Goal: Download file/media

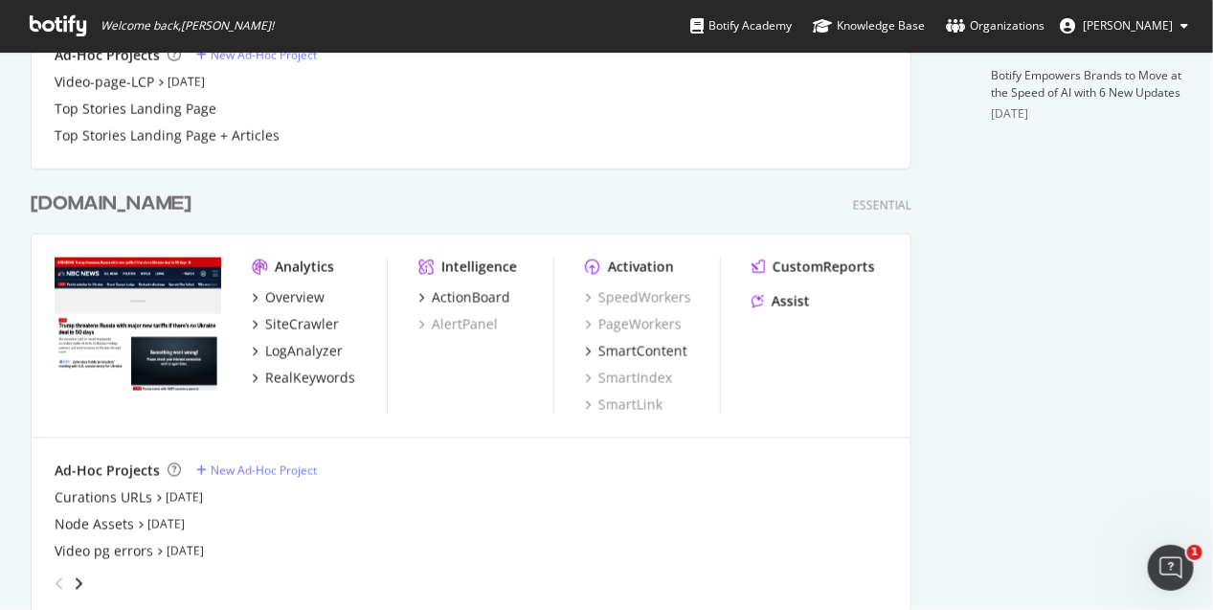
scroll to position [837, 0]
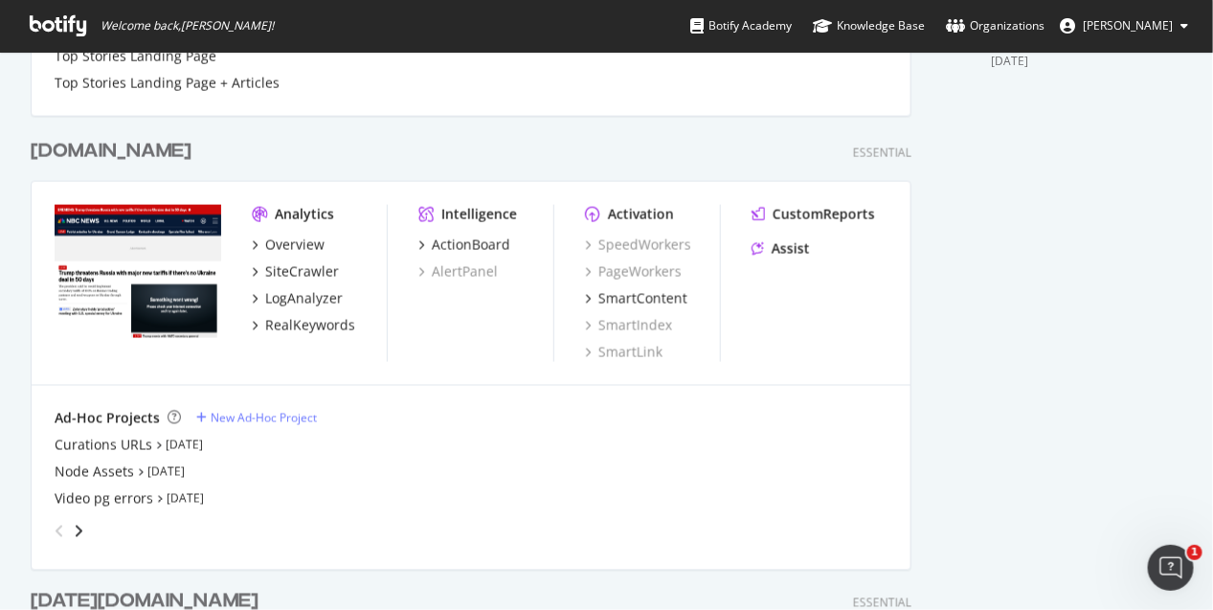
click at [144, 150] on div "[DOMAIN_NAME]" at bounding box center [111, 152] width 161 height 28
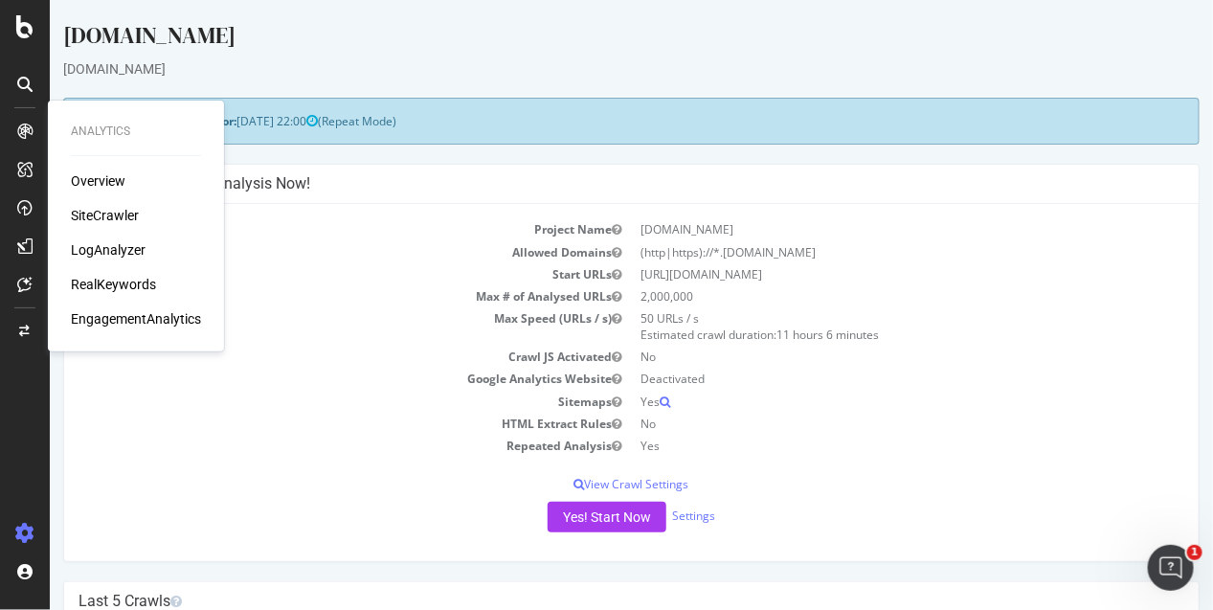
click at [111, 248] on div "LogAnalyzer" at bounding box center [108, 249] width 75 height 19
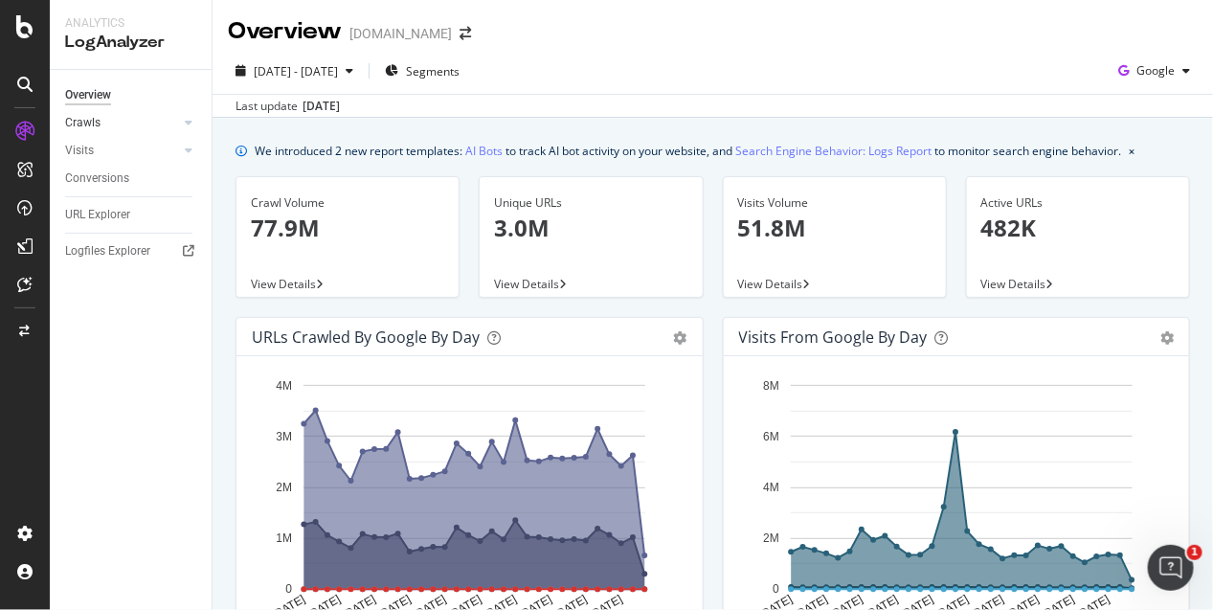
click at [115, 116] on link "Crawls" at bounding box center [122, 123] width 114 height 20
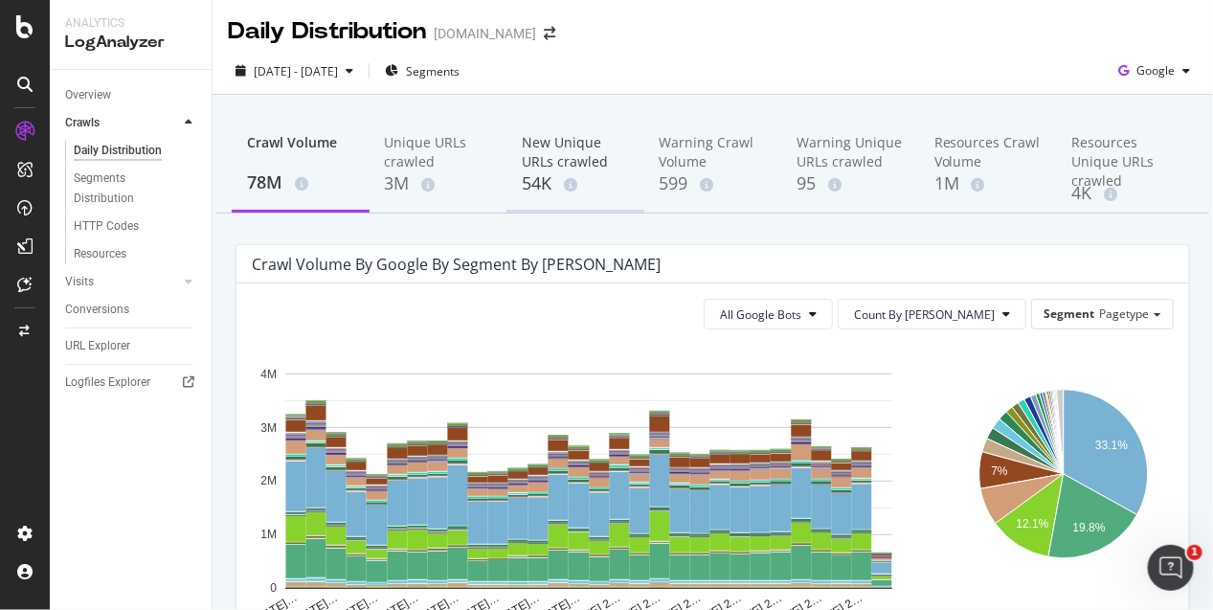
click at [555, 149] on div "New Unique URLs crawled" at bounding box center [575, 152] width 107 height 38
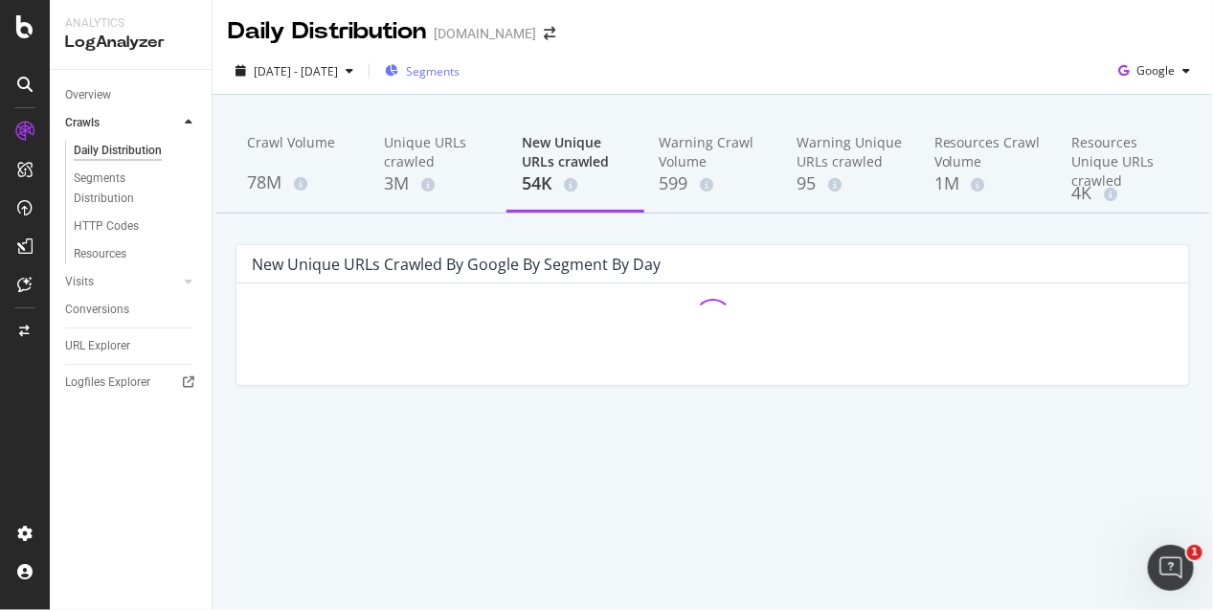
click at [450, 63] on div "Segments" at bounding box center [422, 71] width 75 height 16
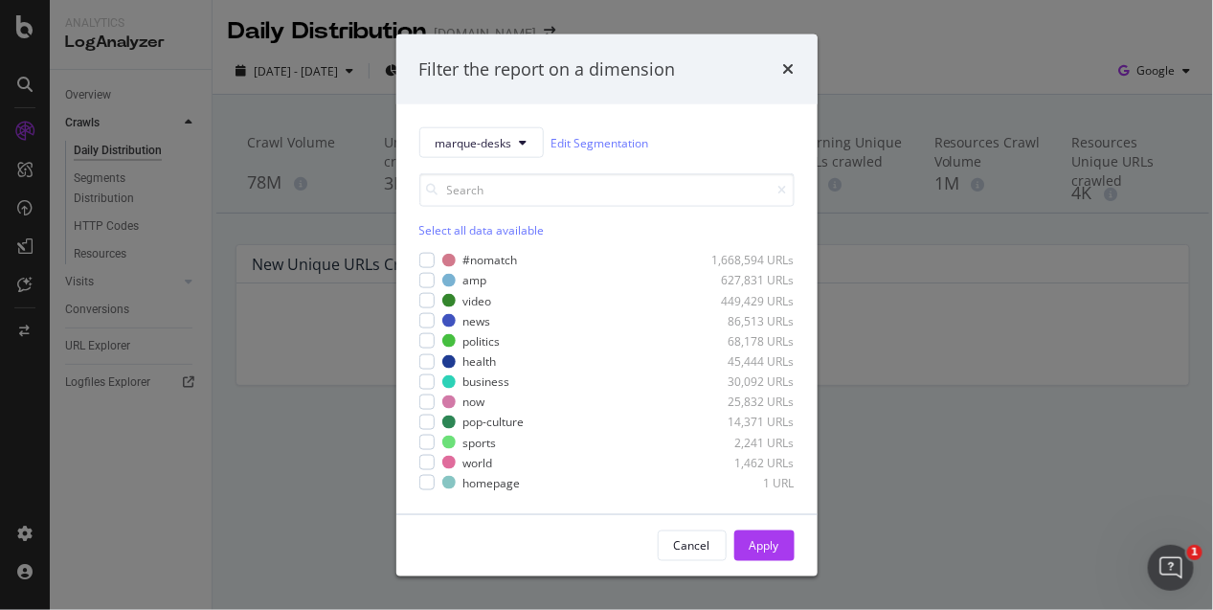
click at [437, 222] on div "Select all data available" at bounding box center [606, 230] width 375 height 16
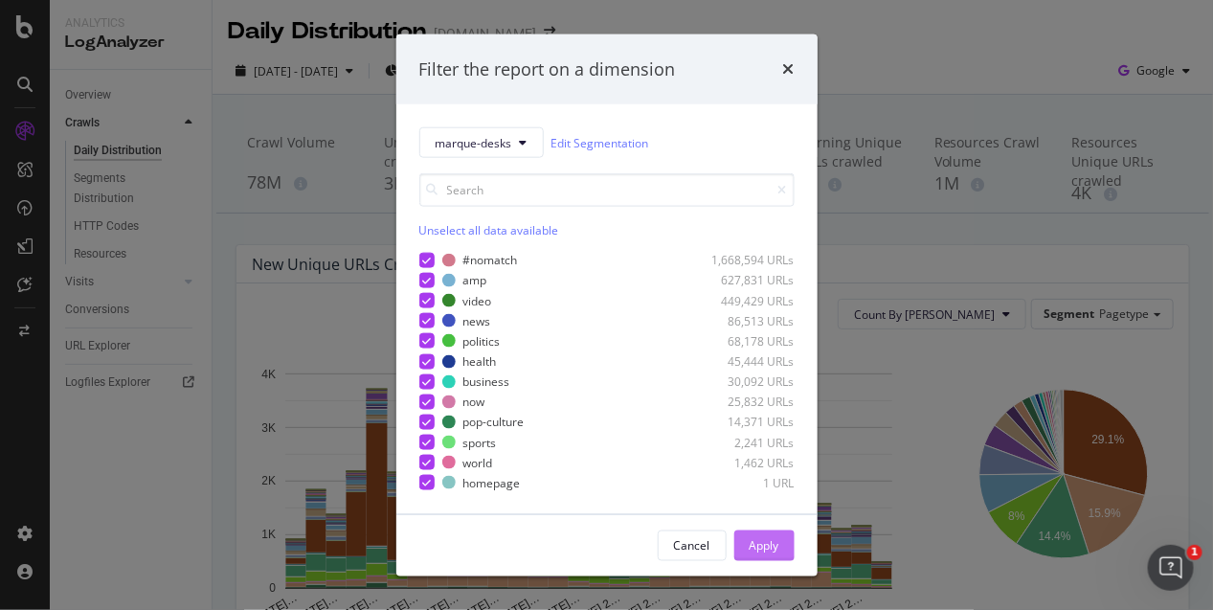
click at [766, 543] on div "Apply" at bounding box center [765, 545] width 30 height 16
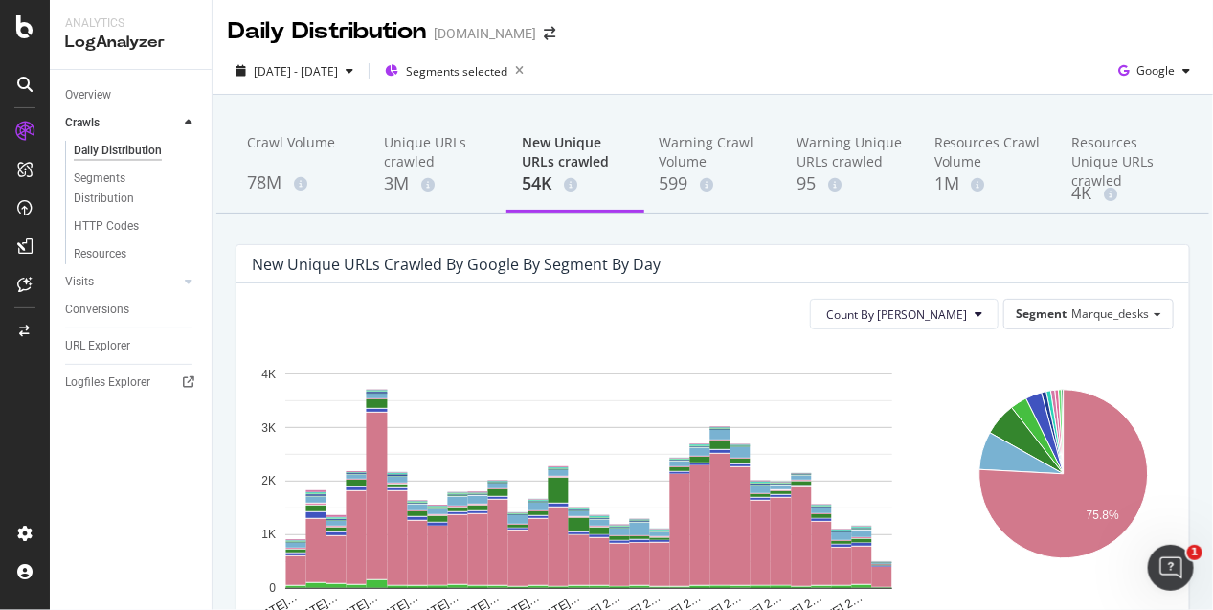
click at [565, 168] on div "New Unique URLs crawled" at bounding box center [575, 152] width 107 height 38
click at [531, 147] on div "New Unique URLs crawled" at bounding box center [575, 152] width 107 height 38
click at [498, 48] on div "[DATE] - [DATE] Segments selected Google" at bounding box center [713, 71] width 1000 height 47
click at [497, 63] on span "Segments selected" at bounding box center [456, 71] width 101 height 16
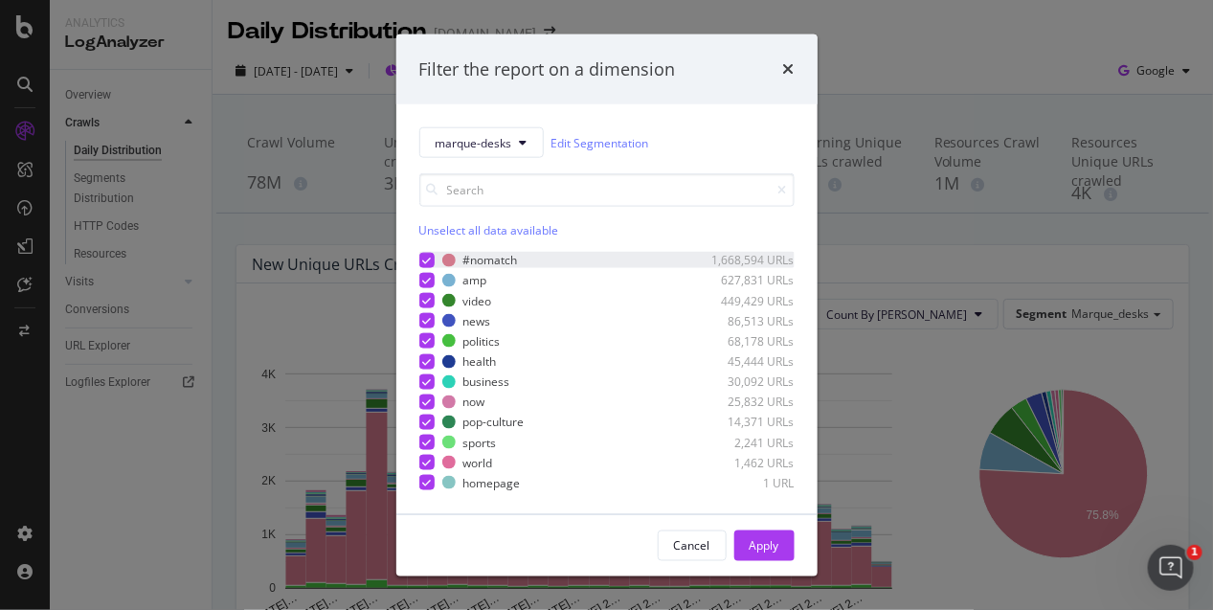
click at [425, 261] on icon "modal" at bounding box center [426, 261] width 9 height 10
click at [757, 550] on div "Apply" at bounding box center [765, 545] width 30 height 16
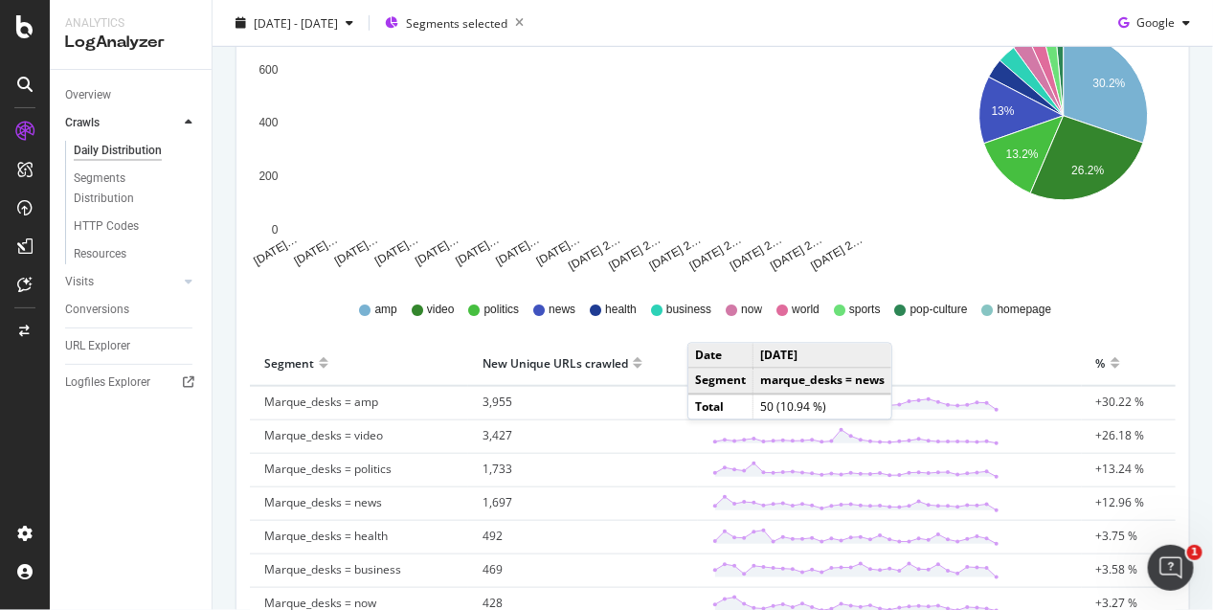
scroll to position [359, 0]
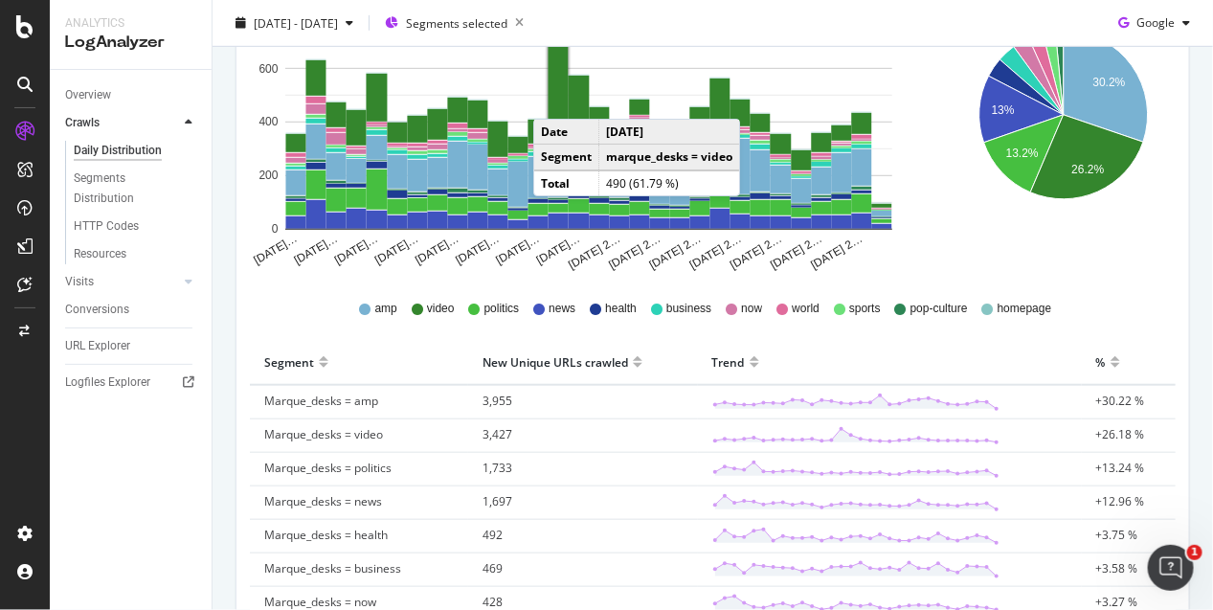
click at [553, 100] on rect "A chart." at bounding box center [559, 82] width 20 height 130
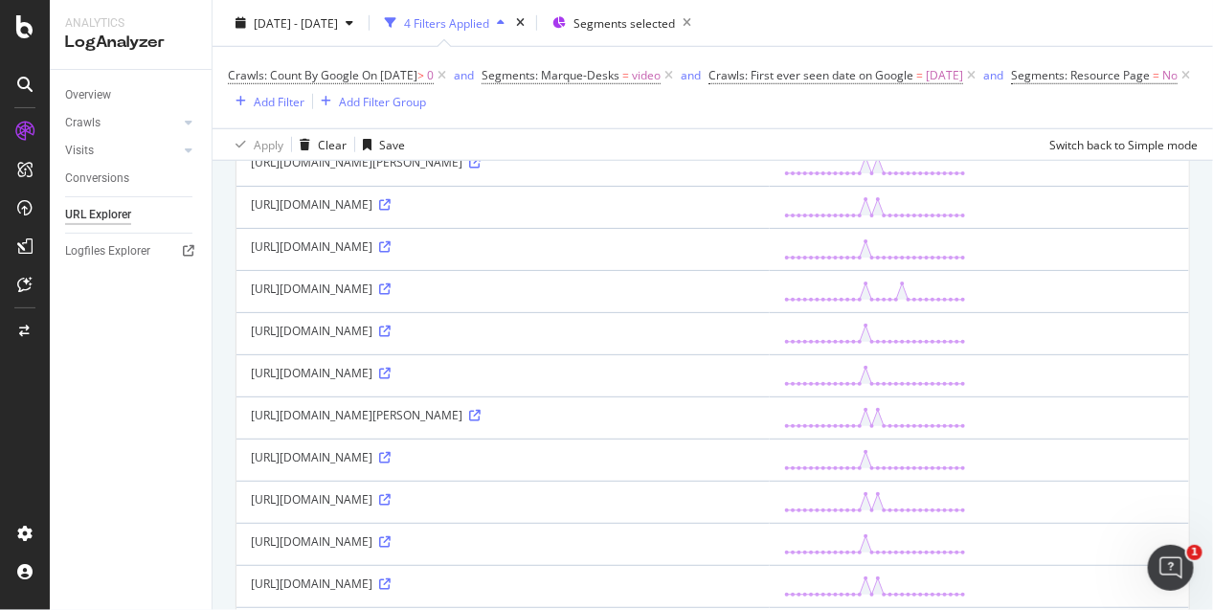
scroll to position [238, 0]
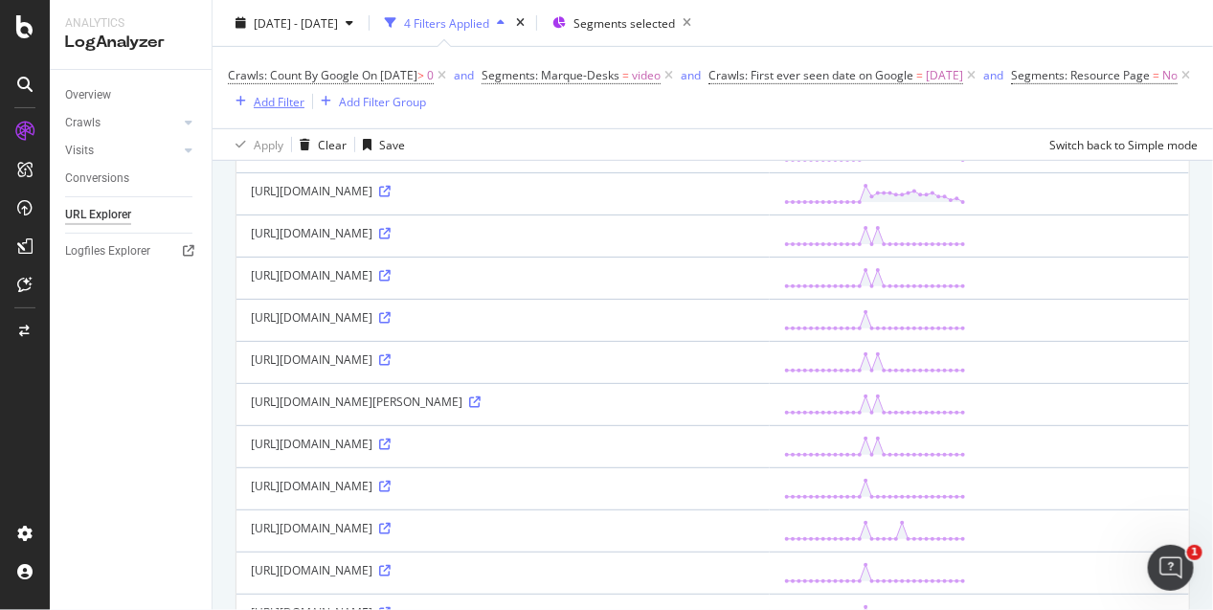
click at [304, 102] on div "Add Filter" at bounding box center [279, 101] width 51 height 16
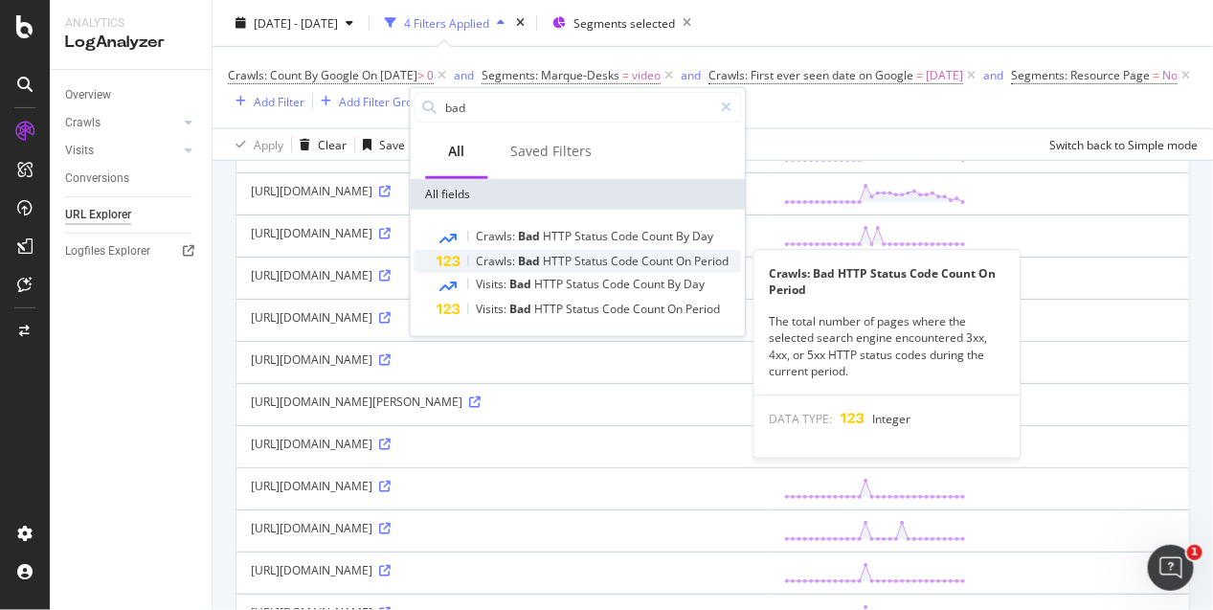
type input "bad"
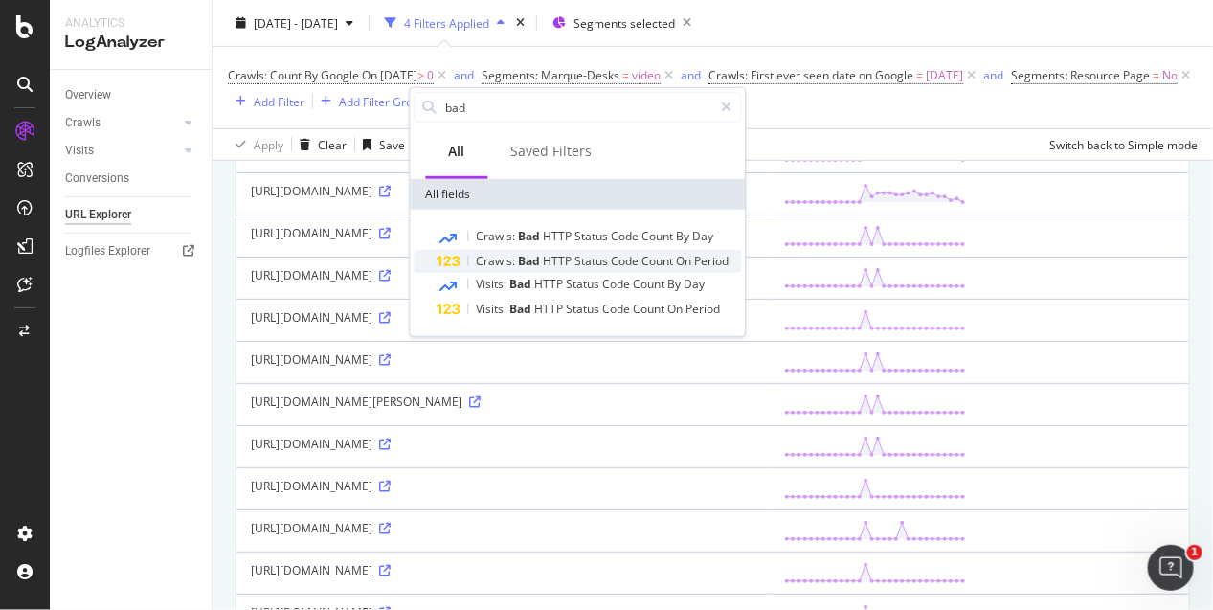
click at [583, 260] on span "Status" at bounding box center [593, 261] width 36 height 16
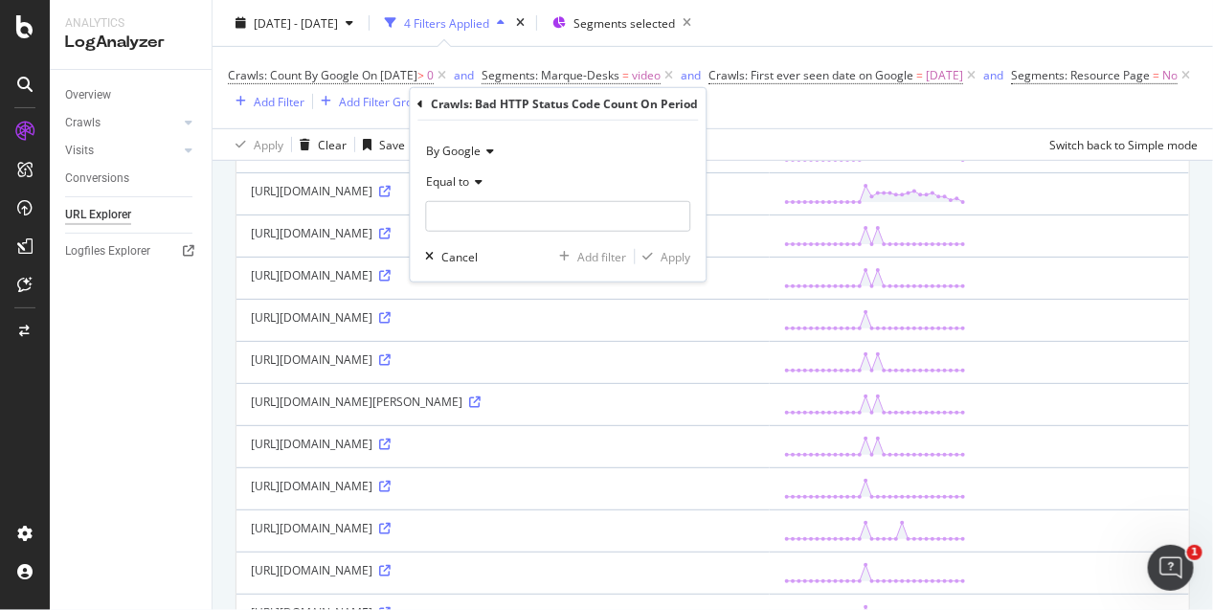
click at [451, 181] on span "Equal to" at bounding box center [448, 181] width 43 height 16
click at [489, 316] on span "Greater than" at bounding box center [470, 320] width 69 height 16
click at [488, 213] on input "number" at bounding box center [558, 216] width 265 height 31
type input "0"
click at [655, 249] on div "Apply" at bounding box center [664, 256] width 56 height 17
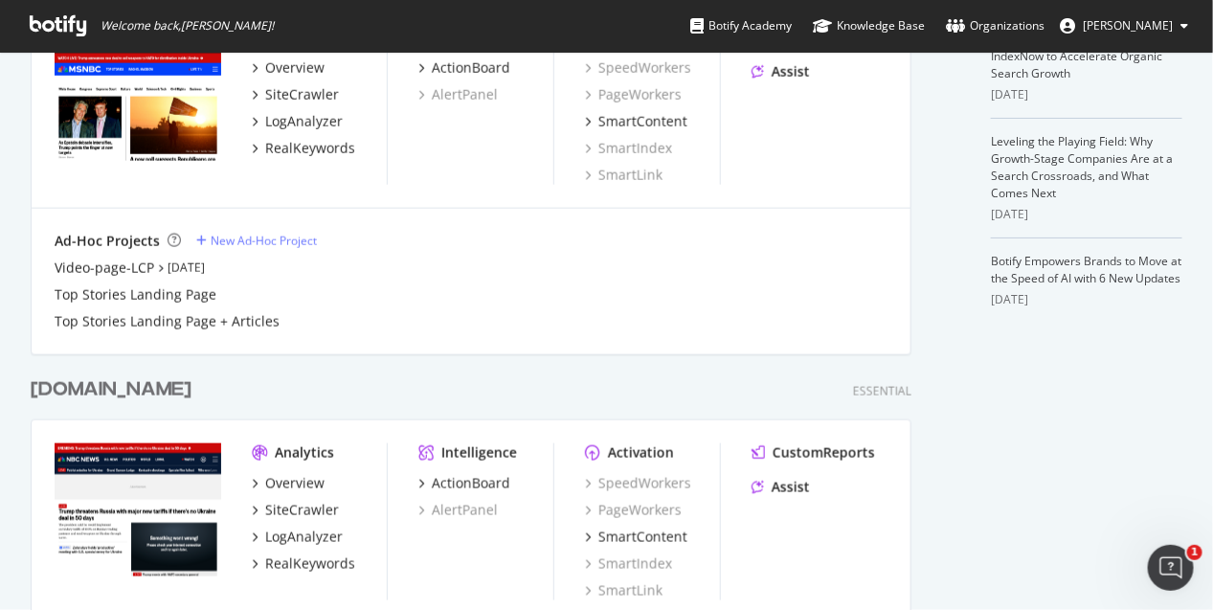
scroll to position [837, 0]
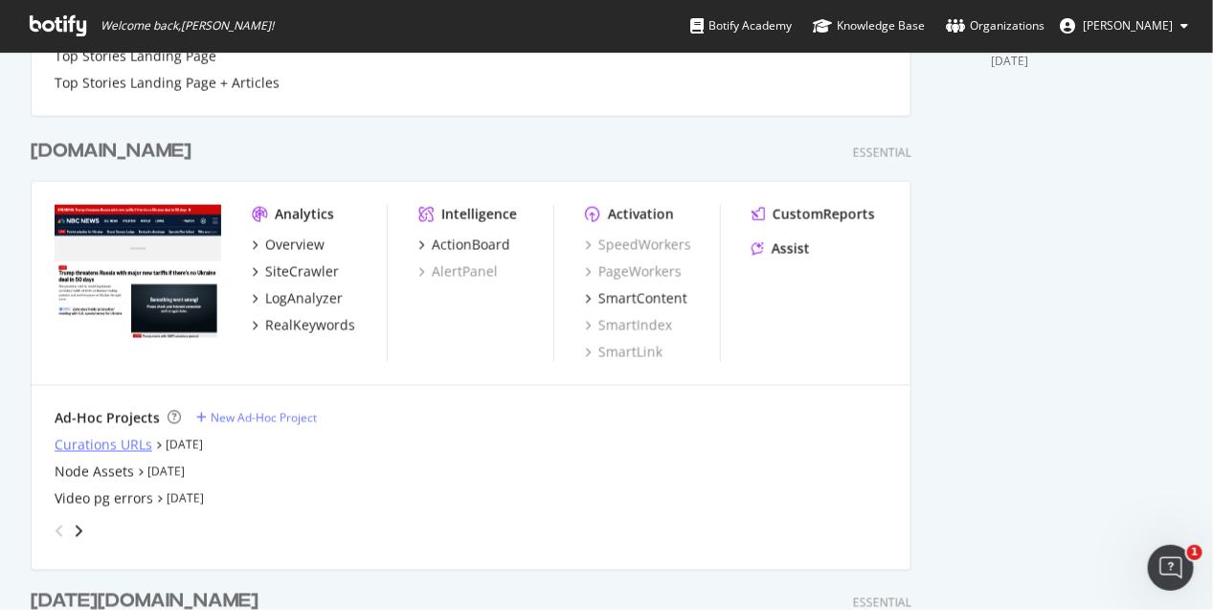
click at [126, 446] on div "Curations URLs" at bounding box center [104, 445] width 98 height 19
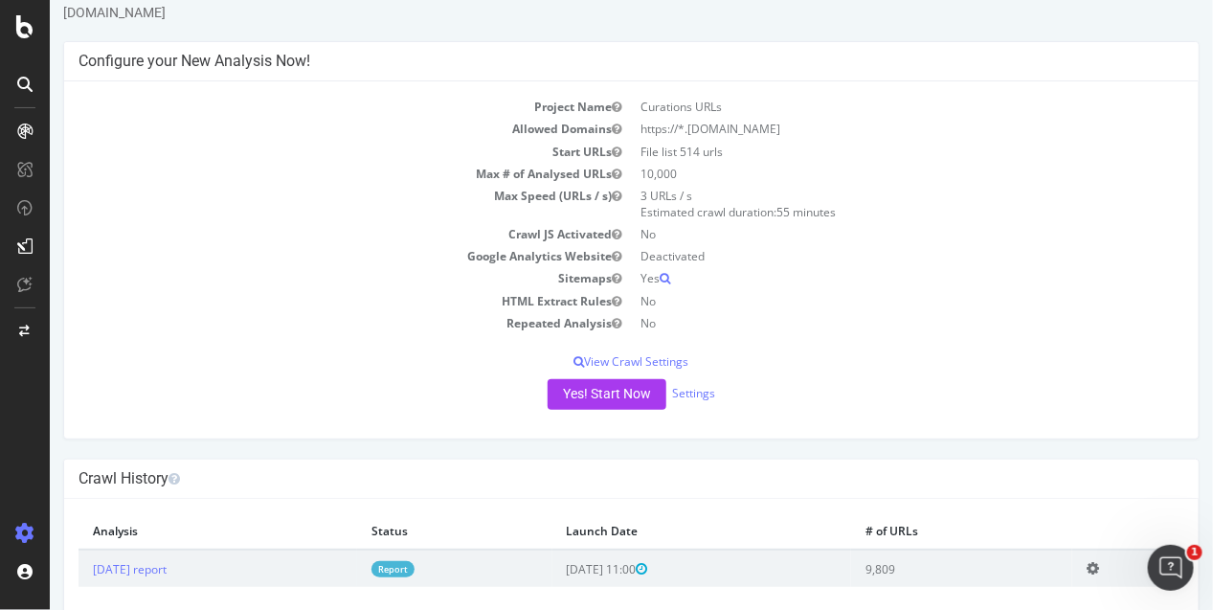
scroll to position [85, 0]
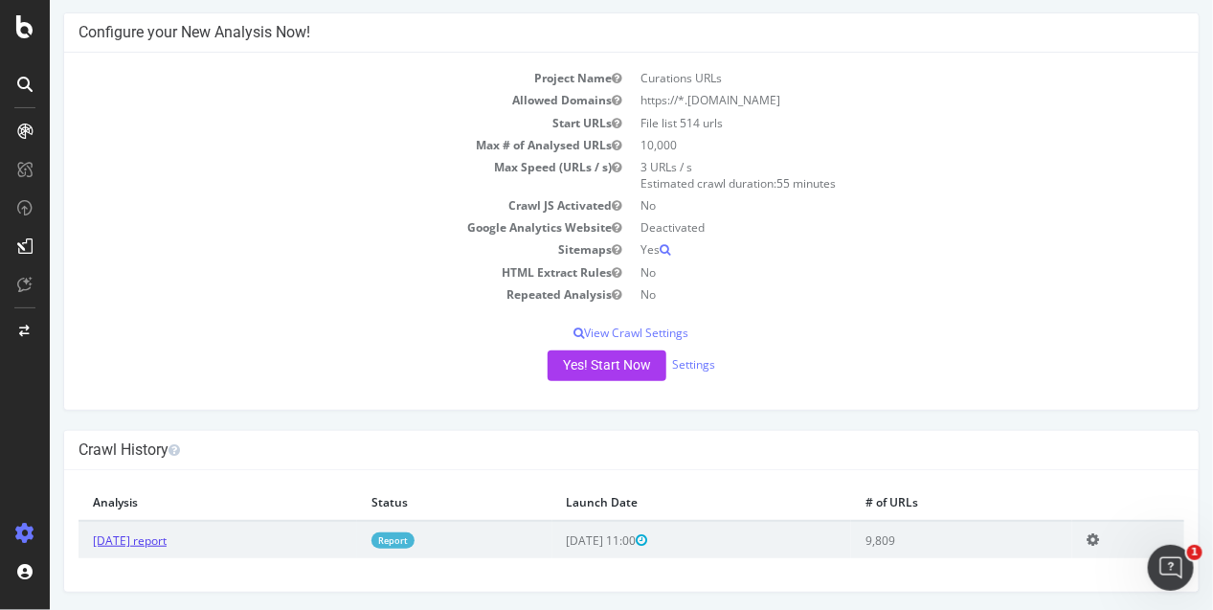
click at [162, 538] on link "2025 Aug. 13th report" at bounding box center [129, 540] width 74 height 16
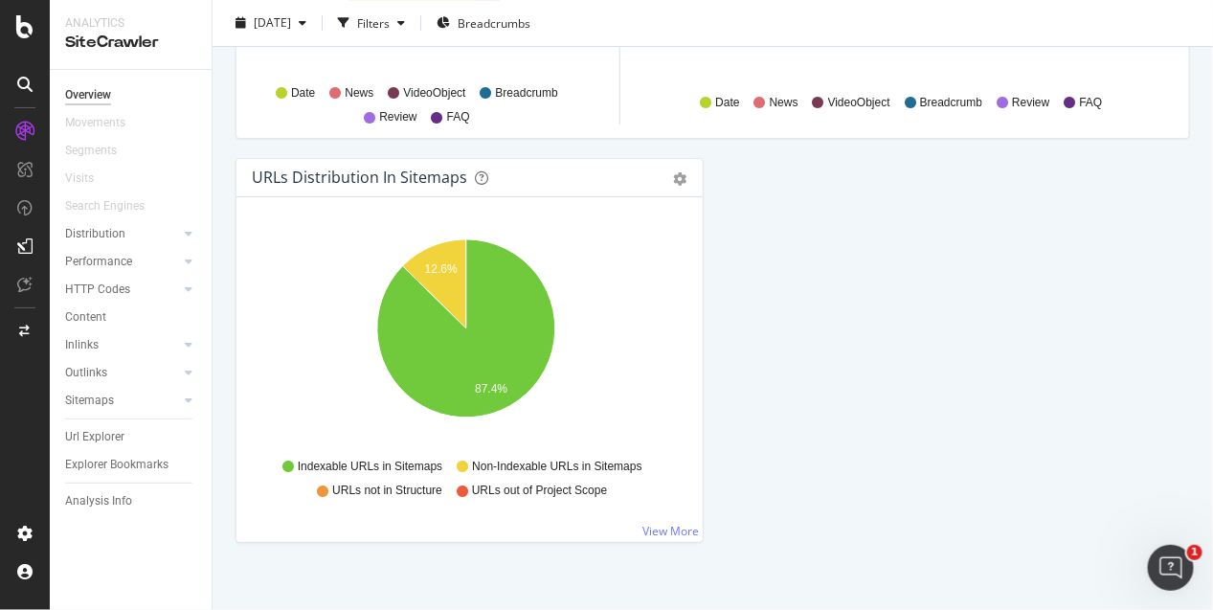
scroll to position [2154, 0]
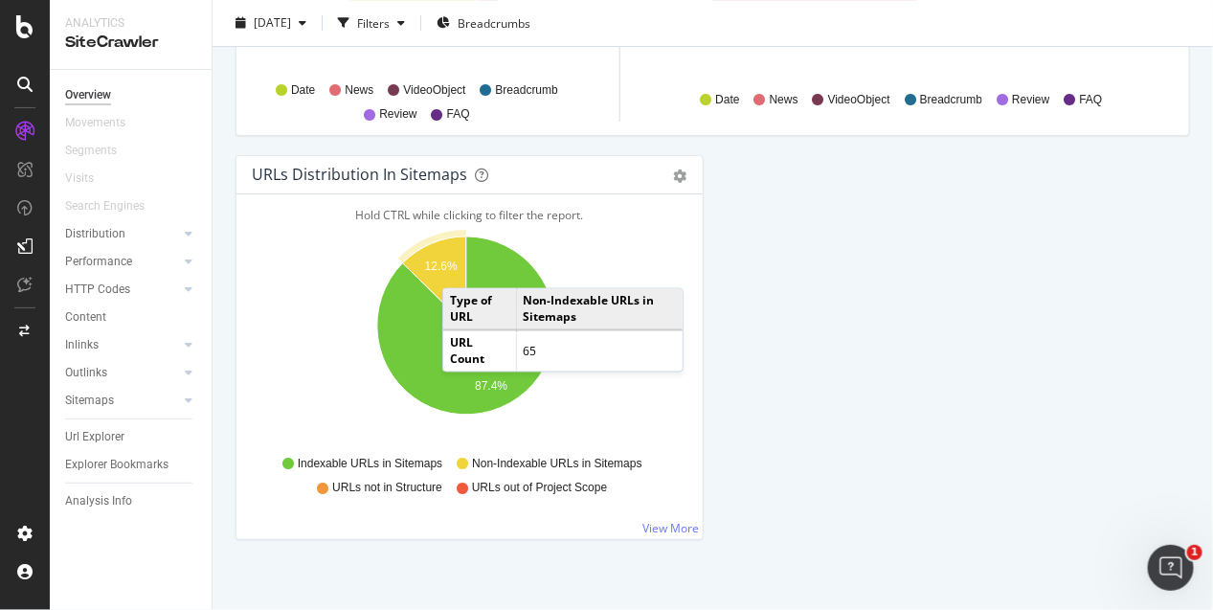
click at [460, 267] on icon "A chart." at bounding box center [434, 280] width 63 height 89
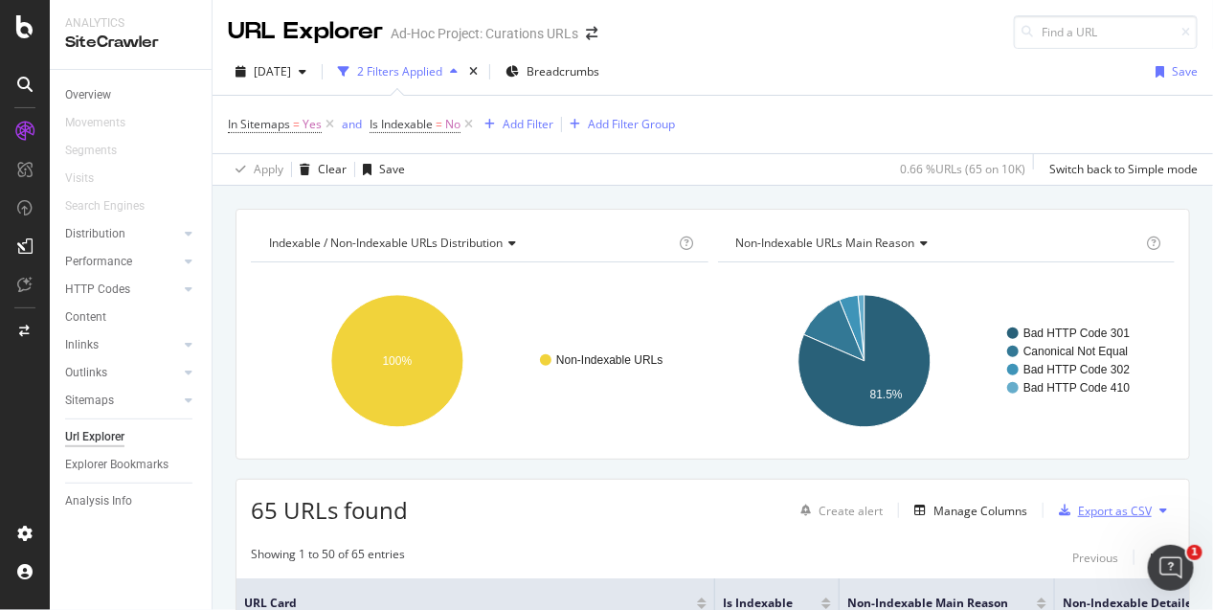
click at [1087, 511] on div "Export as CSV" at bounding box center [1115, 511] width 74 height 16
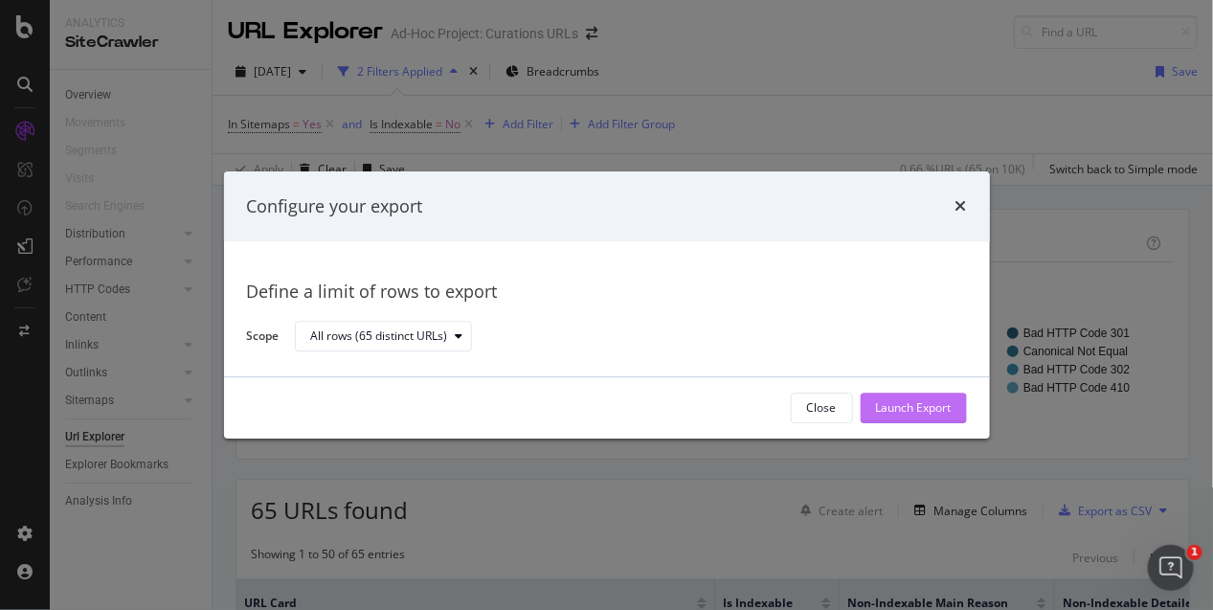
click at [899, 406] on div "Launch Export" at bounding box center [914, 408] width 76 height 16
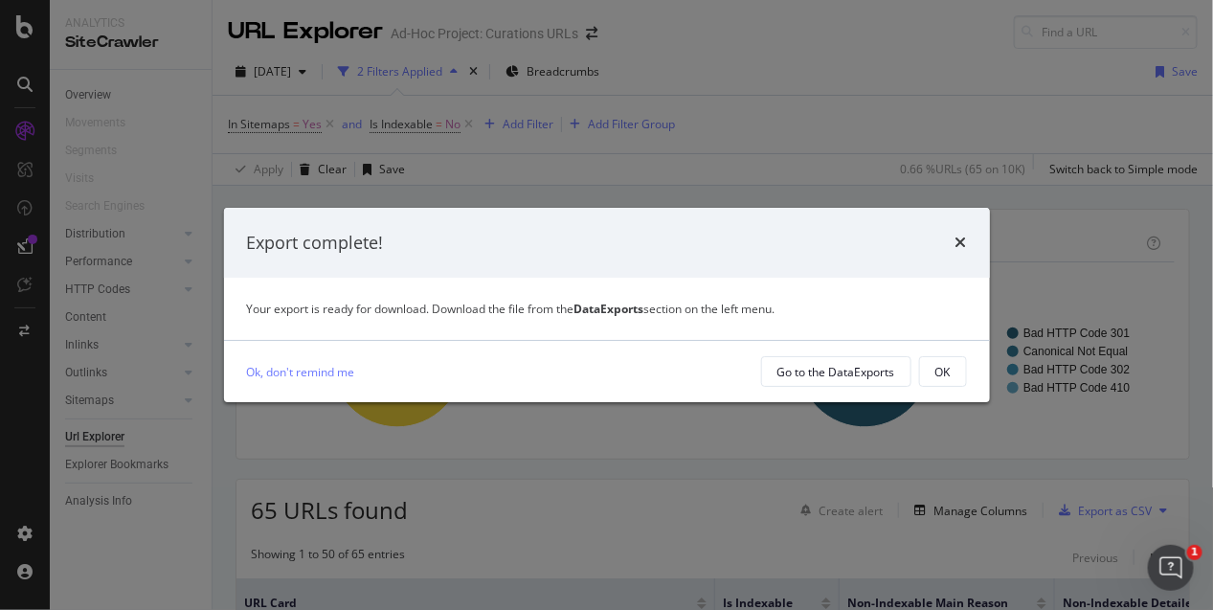
drag, startPoint x: 952, startPoint y: 234, endPoint x: 1039, endPoint y: 29, distance: 222.2
click at [952, 233] on div "Export complete!" at bounding box center [607, 243] width 720 height 25
click at [959, 241] on icon "times" at bounding box center [960, 242] width 11 height 15
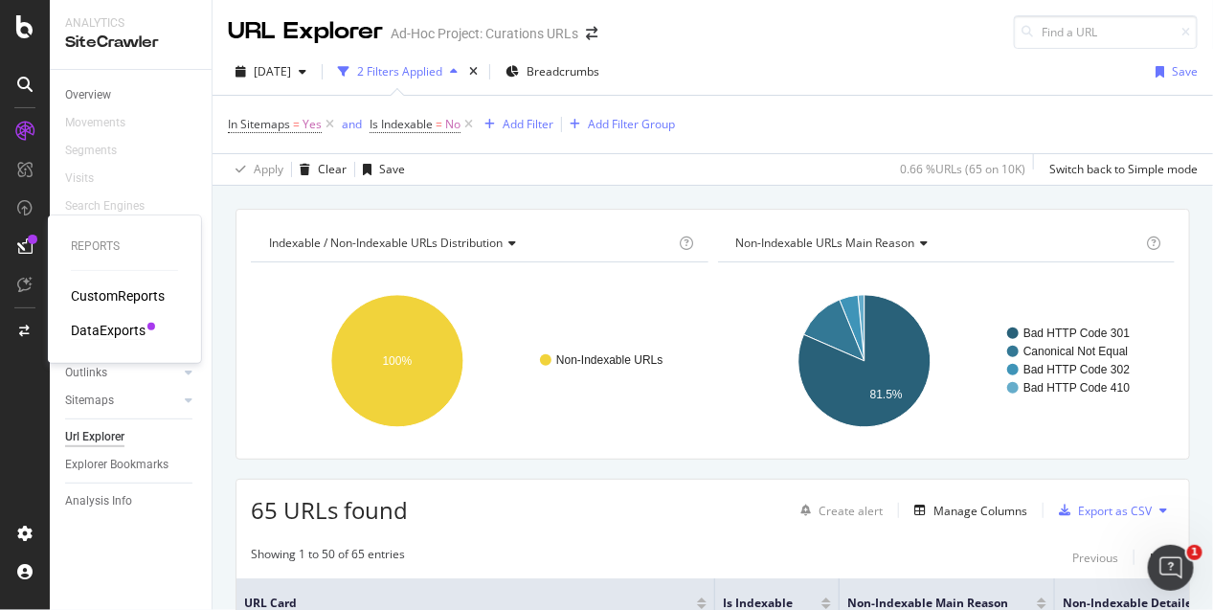
click at [85, 325] on div "DataExports" at bounding box center [108, 330] width 75 height 19
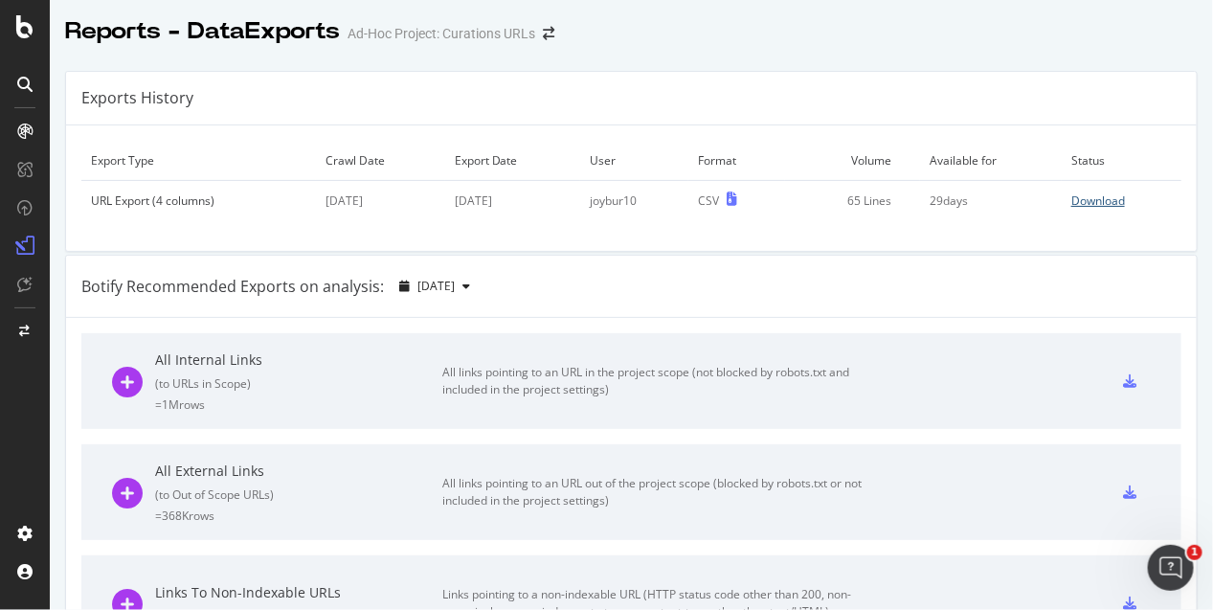
click at [1071, 201] on div "Download" at bounding box center [1098, 200] width 54 height 16
drag, startPoint x: 1097, startPoint y: 28, endPoint x: 1081, endPoint y: 4, distance: 28.9
click at [1099, 19] on div "Reports - DataExports Ad-Hoc Project: Curations URLs" at bounding box center [631, 24] width 1163 height 48
